Goal: Check status

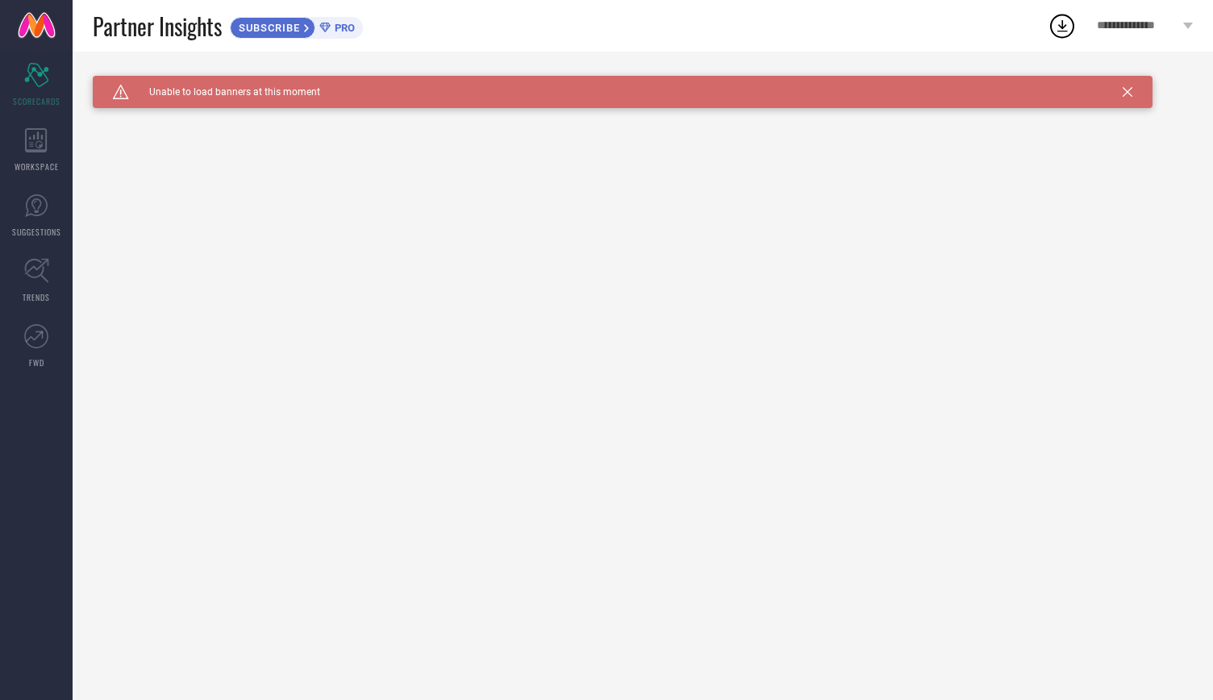
click at [1126, 94] on icon at bounding box center [1127, 92] width 10 height 10
